Goal: Task Accomplishment & Management: Use online tool/utility

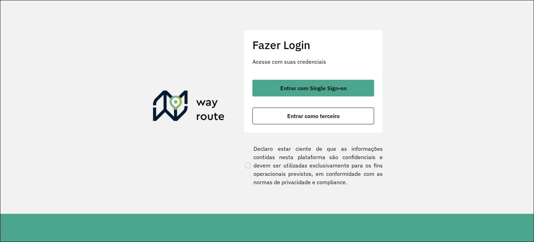
click at [328, 79] on div "Fazer Login Acesse com suas credenciais Entrar com Single Sign-on Entrar como t…" at bounding box center [313, 81] width 139 height 103
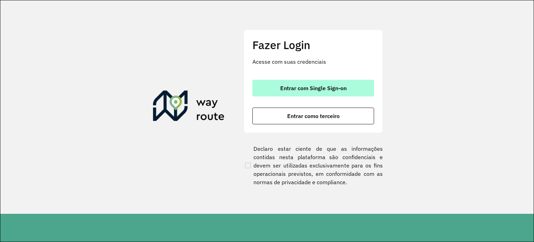
click at [327, 85] on span "Entrar com Single Sign-on" at bounding box center [313, 88] width 66 height 6
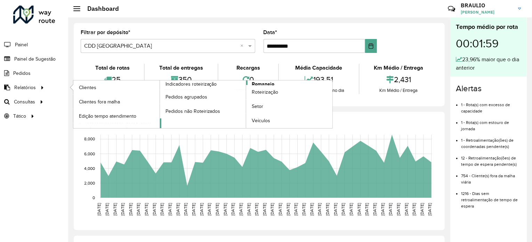
click at [263, 81] on span "Romaneio" at bounding box center [263, 83] width 23 height 7
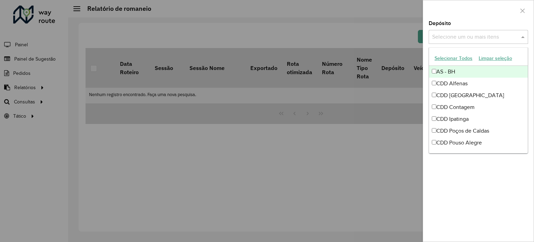
click at [445, 37] on input "text" at bounding box center [475, 37] width 89 height 8
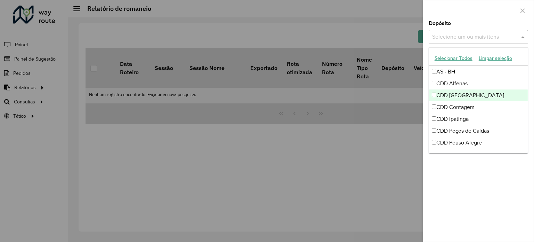
click at [463, 92] on div "CDD [GEOGRAPHIC_DATA]" at bounding box center [478, 95] width 99 height 12
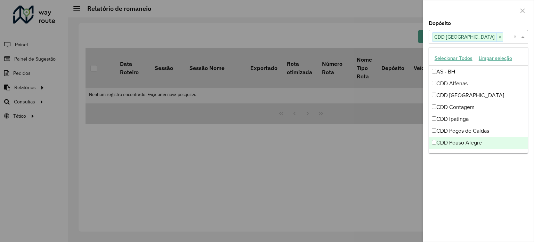
click at [470, 178] on div "**********" at bounding box center [478, 131] width 111 height 221
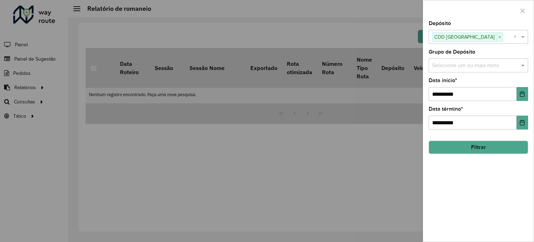
click at [487, 142] on button "Filtrar" at bounding box center [478, 147] width 99 height 13
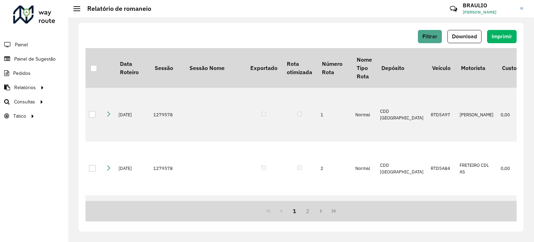
click at [201, 34] on div "Filtrar Download Imprimir" at bounding box center [301, 36] width 431 height 13
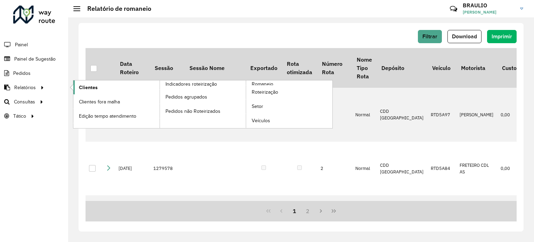
click at [135, 89] on link "Clientes" at bounding box center [116, 87] width 86 height 14
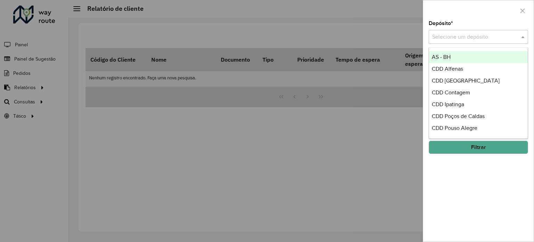
click at [470, 41] on div "Selecione um depósito" at bounding box center [478, 37] width 99 height 14
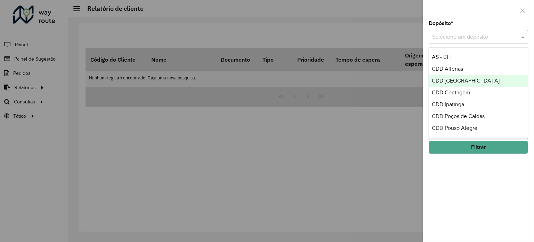
click at [466, 76] on div "CDD [GEOGRAPHIC_DATA]" at bounding box center [478, 81] width 99 height 12
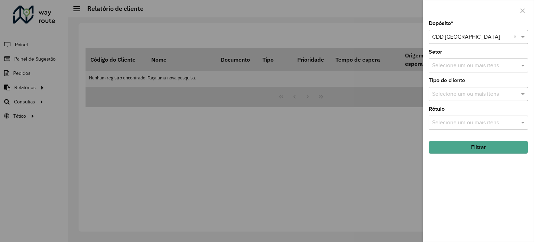
click at [486, 150] on button "Filtrar" at bounding box center [478, 147] width 99 height 13
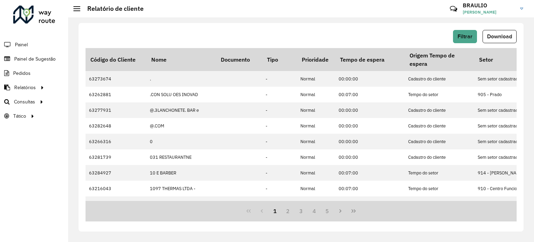
click at [504, 36] on span "Download" at bounding box center [499, 36] width 25 height 6
click at [102, 115] on link "Setores" at bounding box center [115, 116] width 85 height 14
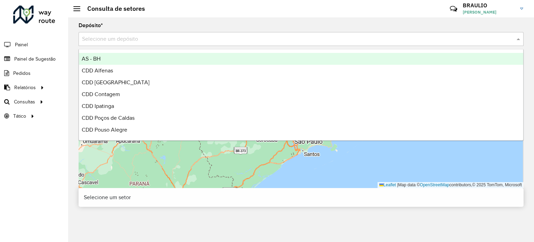
click at [118, 34] on div "Selecione um depósito" at bounding box center [301, 39] width 445 height 14
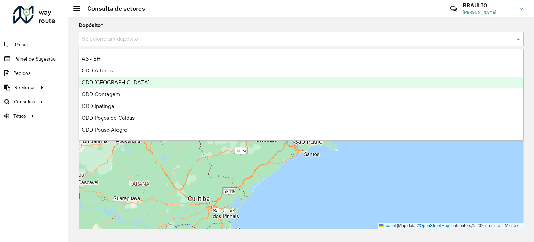
click at [118, 82] on span "CDD [GEOGRAPHIC_DATA]" at bounding box center [116, 82] width 68 height 6
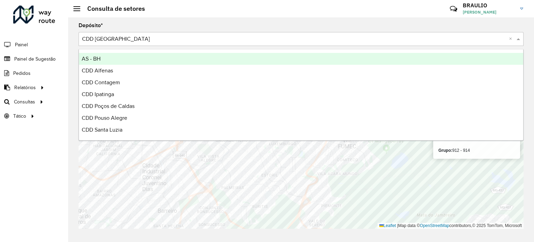
click at [150, 36] on input "text" at bounding box center [294, 39] width 424 height 8
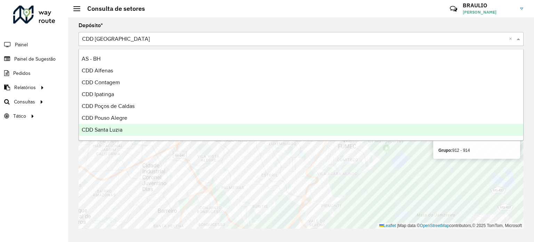
click at [171, 126] on div "CDD Santa Luzia" at bounding box center [301, 130] width 445 height 12
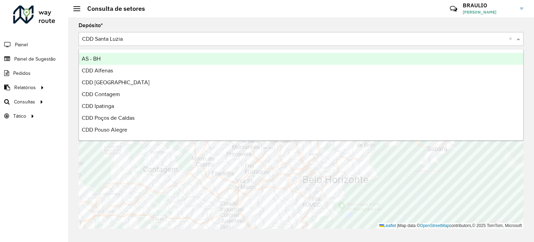
click at [132, 42] on input "text" at bounding box center [294, 39] width 424 height 8
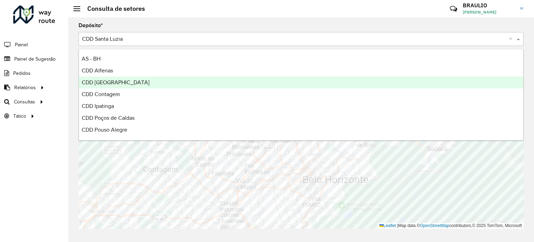
click at [127, 79] on span "CDD [GEOGRAPHIC_DATA]" at bounding box center [116, 82] width 68 height 6
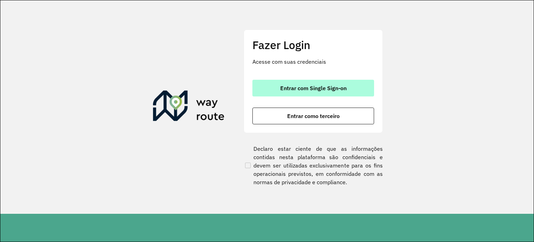
click at [335, 87] on span "Entrar com Single Sign-on" at bounding box center [313, 88] width 66 height 6
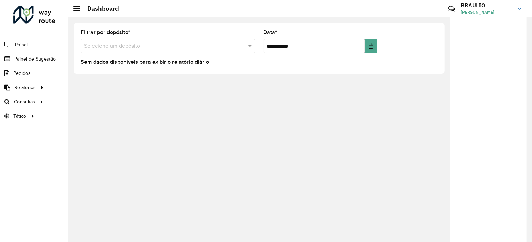
click at [234, 83] on div "**********" at bounding box center [300, 129] width 464 height 224
click at [111, 100] on link "Roteirização" at bounding box center [115, 102] width 85 height 14
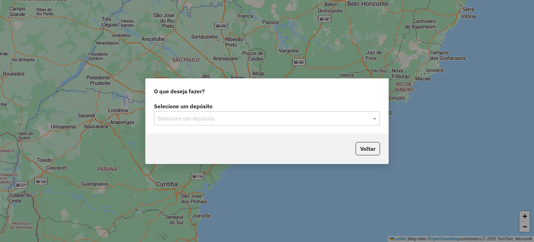
click at [238, 121] on input "text" at bounding box center [260, 118] width 205 height 8
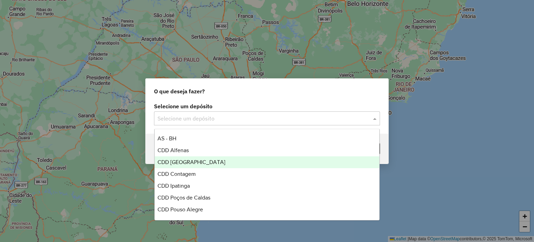
click at [224, 160] on div "CDD Belo Horizonte" at bounding box center [267, 162] width 225 height 12
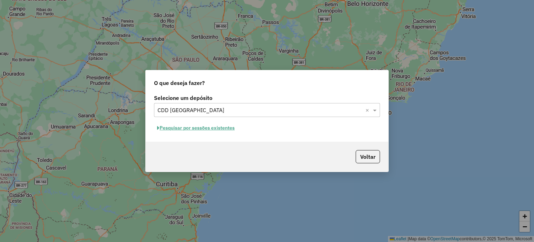
click at [231, 128] on button "Pesquisar por sessões existentes" at bounding box center [196, 127] width 84 height 11
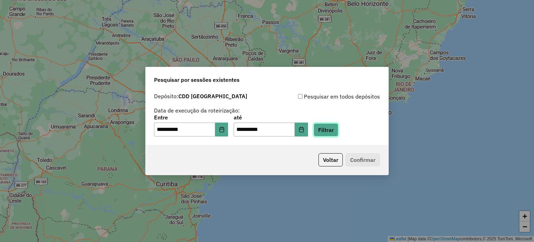
click at [338, 135] on button "Filtrar" at bounding box center [326, 129] width 25 height 13
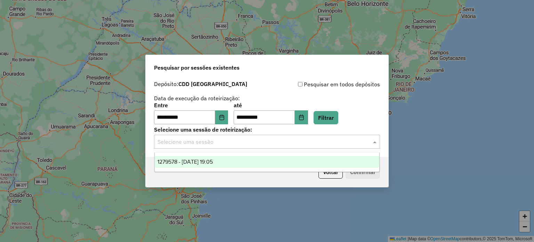
click at [317, 136] on div "Selecione uma sessão" at bounding box center [267, 142] width 226 height 14
click at [290, 164] on div "1279578 - 20/09/2025 19:05" at bounding box center [267, 162] width 225 height 12
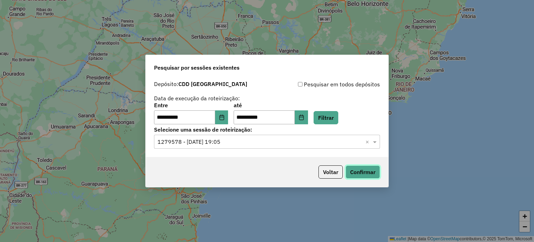
click at [365, 170] on button "Confirmar" at bounding box center [363, 171] width 34 height 13
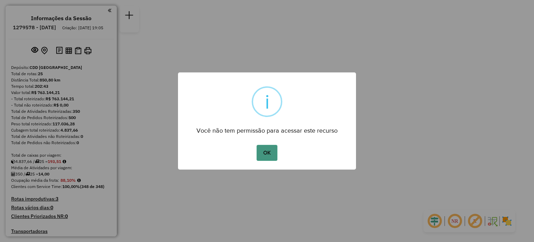
click at [271, 154] on button "OK" at bounding box center [267, 153] width 21 height 16
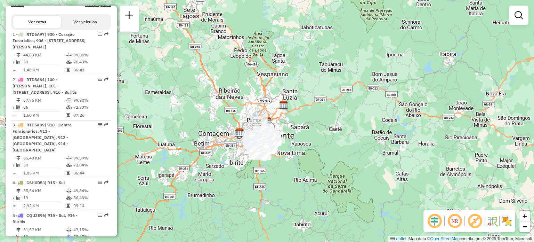
scroll to position [244, 0]
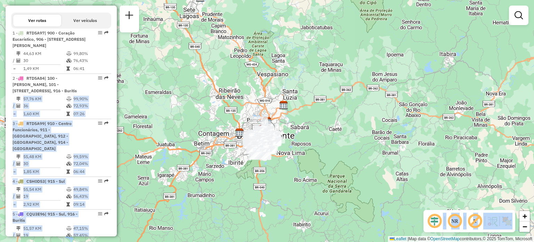
drag, startPoint x: 114, startPoint y: 83, endPoint x: 120, endPoint y: 96, distance: 13.4
click at [120, 96] on hb-router-mapa "Informações da Sessão 1279578 - [DATE] Criação: [DATE] 19:05 Depósito: CDD [GEO…" at bounding box center [267, 121] width 534 height 242
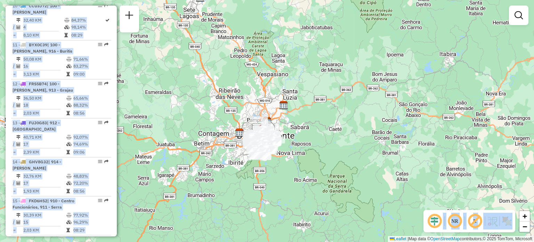
scroll to position [665, 0]
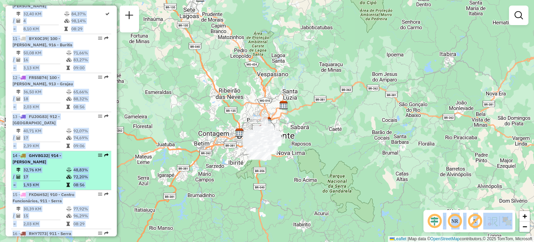
click at [98, 153] on em at bounding box center [100, 155] width 4 height 4
select select "**********"
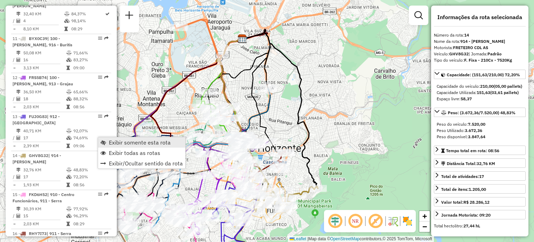
click at [124, 144] on span "Exibir somente esta rota" at bounding box center [140, 142] width 62 height 6
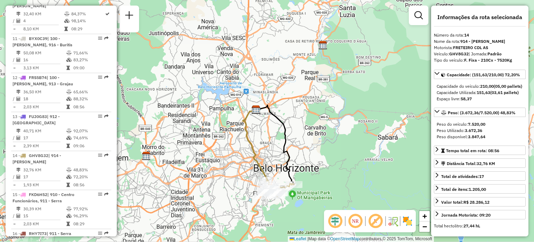
drag, startPoint x: 301, startPoint y: 169, endPoint x: 321, endPoint y: 135, distance: 40.0
click at [321, 135] on div "Janela de atendimento Grade de atendimento Capacidade Transportadoras Veículos …" at bounding box center [267, 121] width 534 height 242
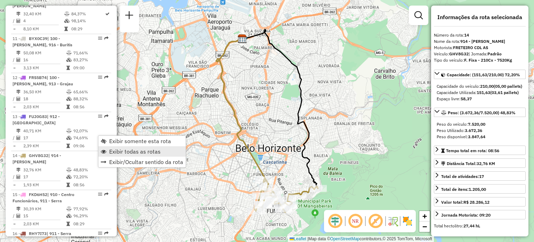
click at [127, 149] on span "Exibir todas as rotas" at bounding box center [134, 152] width 51 height 6
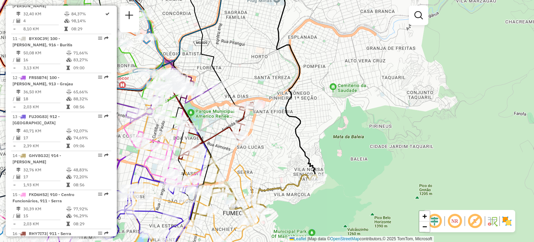
click at [307, 187] on div "Janela de atendimento Grade de atendimento Capacidade Transportadoras Veículos …" at bounding box center [267, 121] width 534 height 242
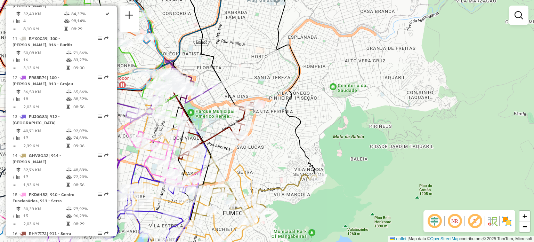
click at [297, 166] on div "Janela de atendimento Grade de atendimento Capacidade Transportadoras Veículos …" at bounding box center [267, 121] width 534 height 242
